Goal: Obtain resource: Obtain resource

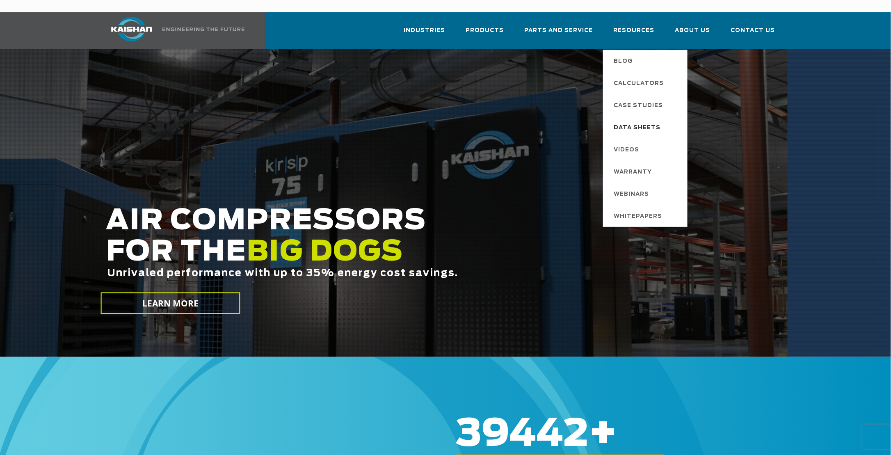
click at [640, 121] on span "Data Sheets" at bounding box center [636, 128] width 47 height 14
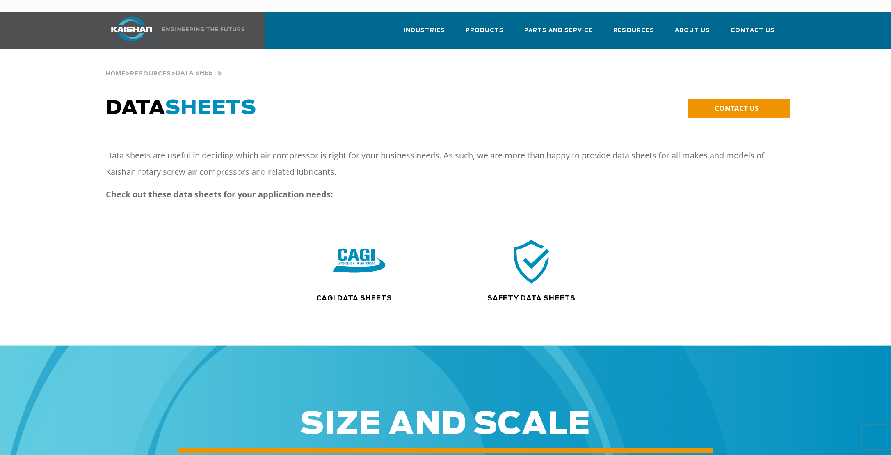
click at [362, 251] on img at bounding box center [359, 261] width 52 height 53
click at [536, 251] on img at bounding box center [531, 261] width 52 height 53
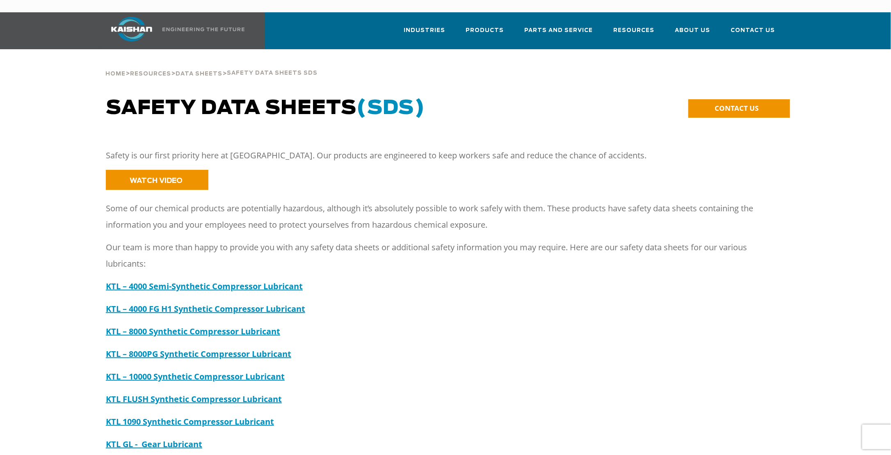
drag, startPoint x: 533, startPoint y: 254, endPoint x: 528, endPoint y: 256, distance: 5.3
